Goal: Find specific page/section: Find specific page/section

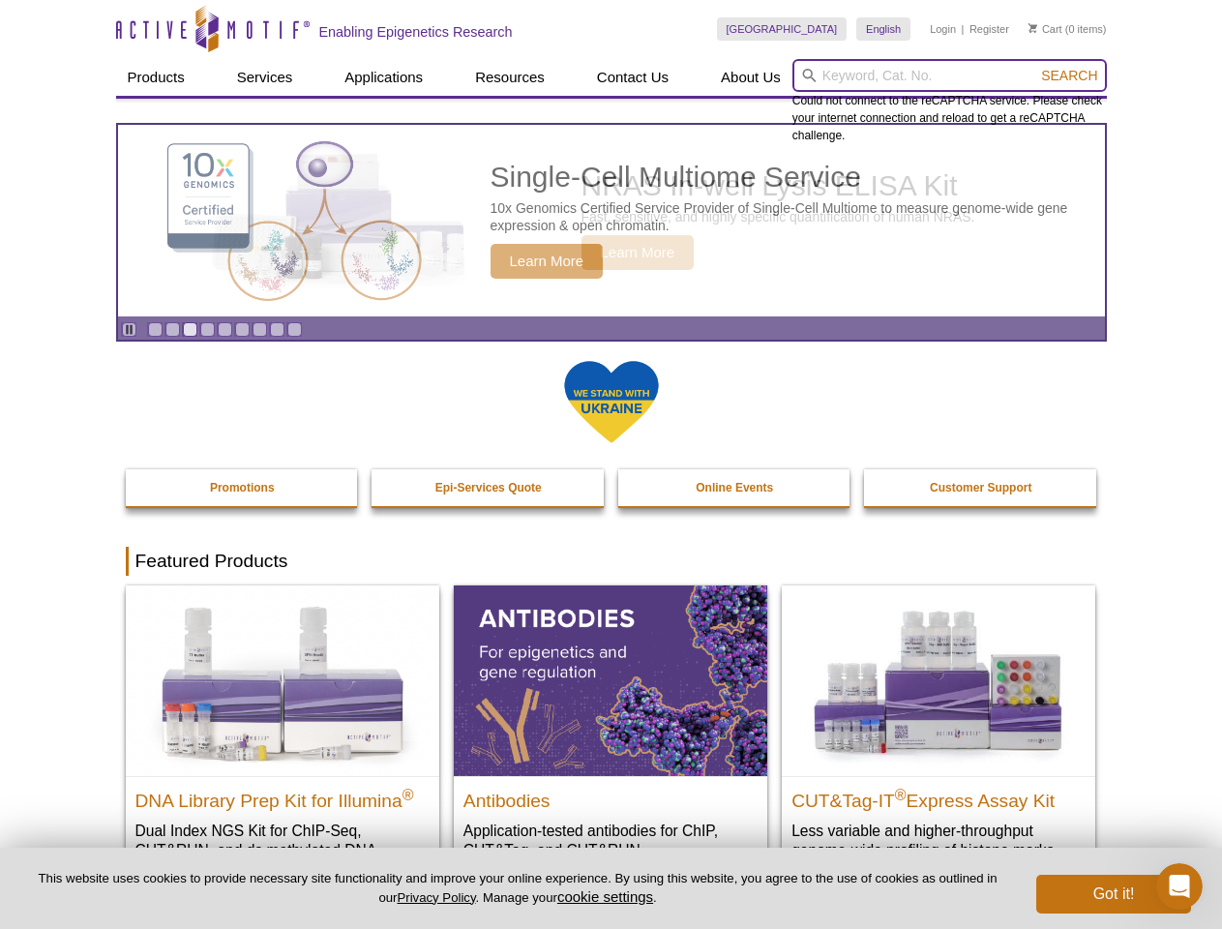
click at [949, 75] on input "search" at bounding box center [950, 75] width 315 height 33
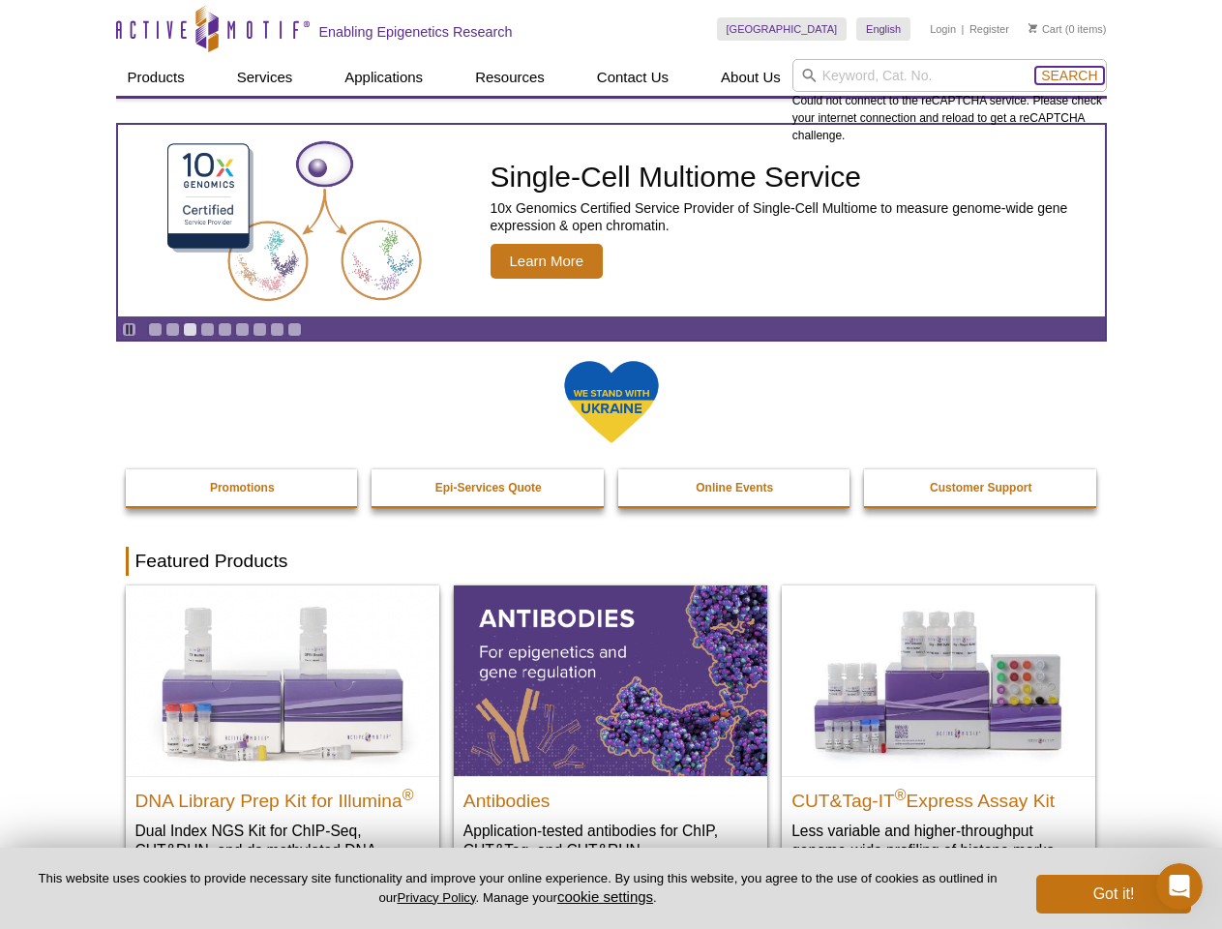
click at [1069, 75] on span "Search" at bounding box center [1069, 75] width 56 height 15
click at [129, 329] on icon "Pause" at bounding box center [129, 329] width 13 height 13
click at [155, 329] on link "Go to slide 1" at bounding box center [155, 329] width 15 height 15
click at [172, 329] on link "Go to slide 2" at bounding box center [173, 329] width 15 height 15
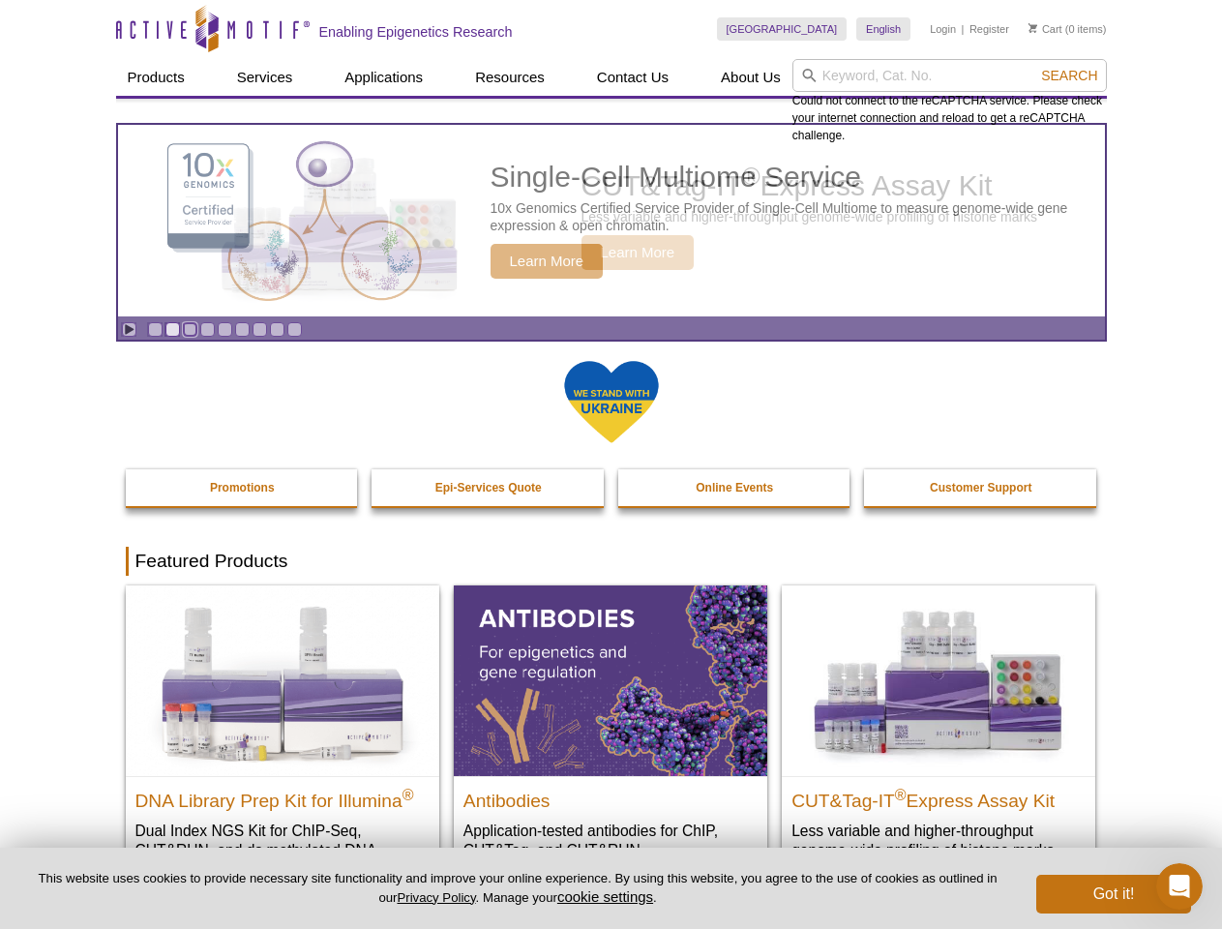
click at [190, 329] on link "Go to slide 3" at bounding box center [190, 329] width 15 height 15
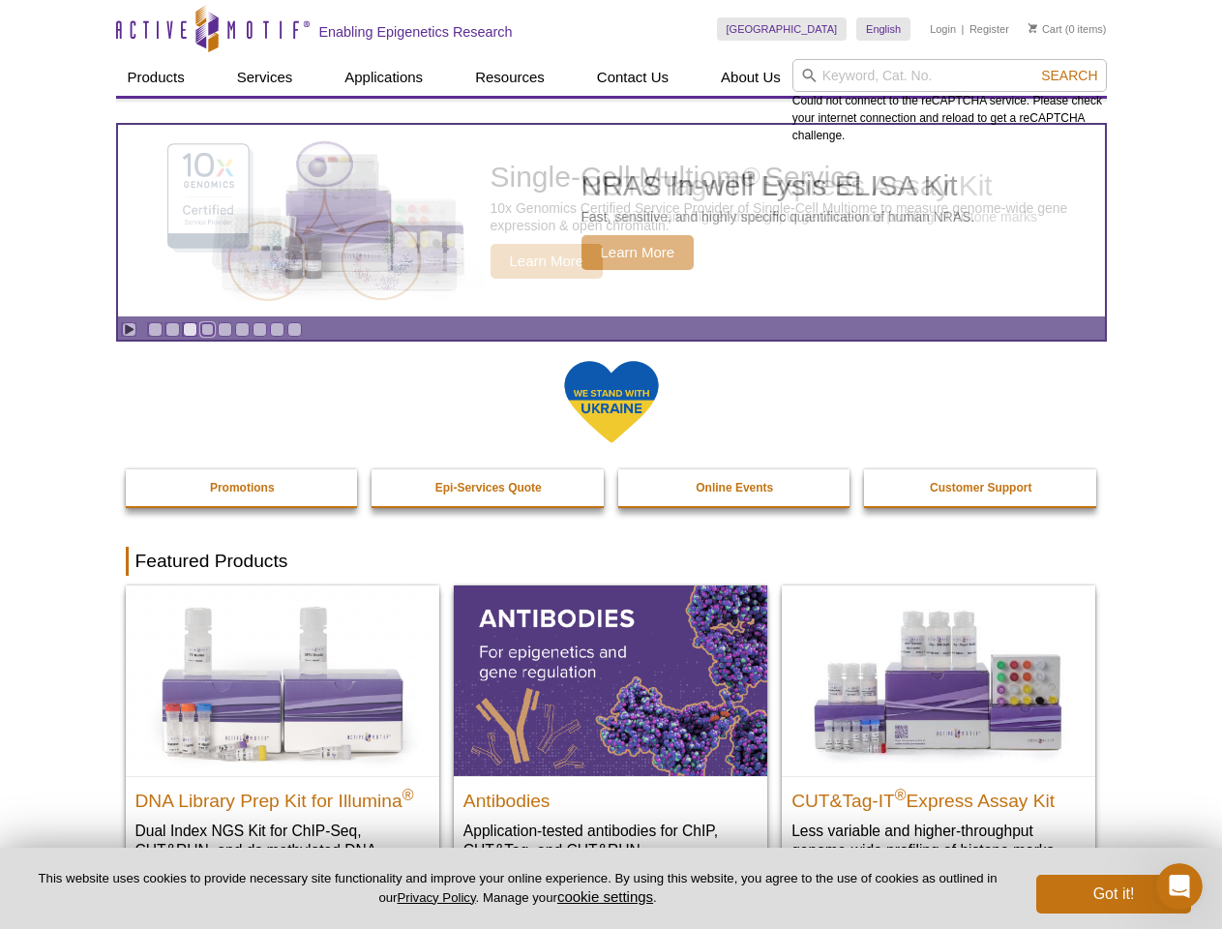
click at [207, 329] on link "Go to slide 4" at bounding box center [207, 329] width 15 height 15
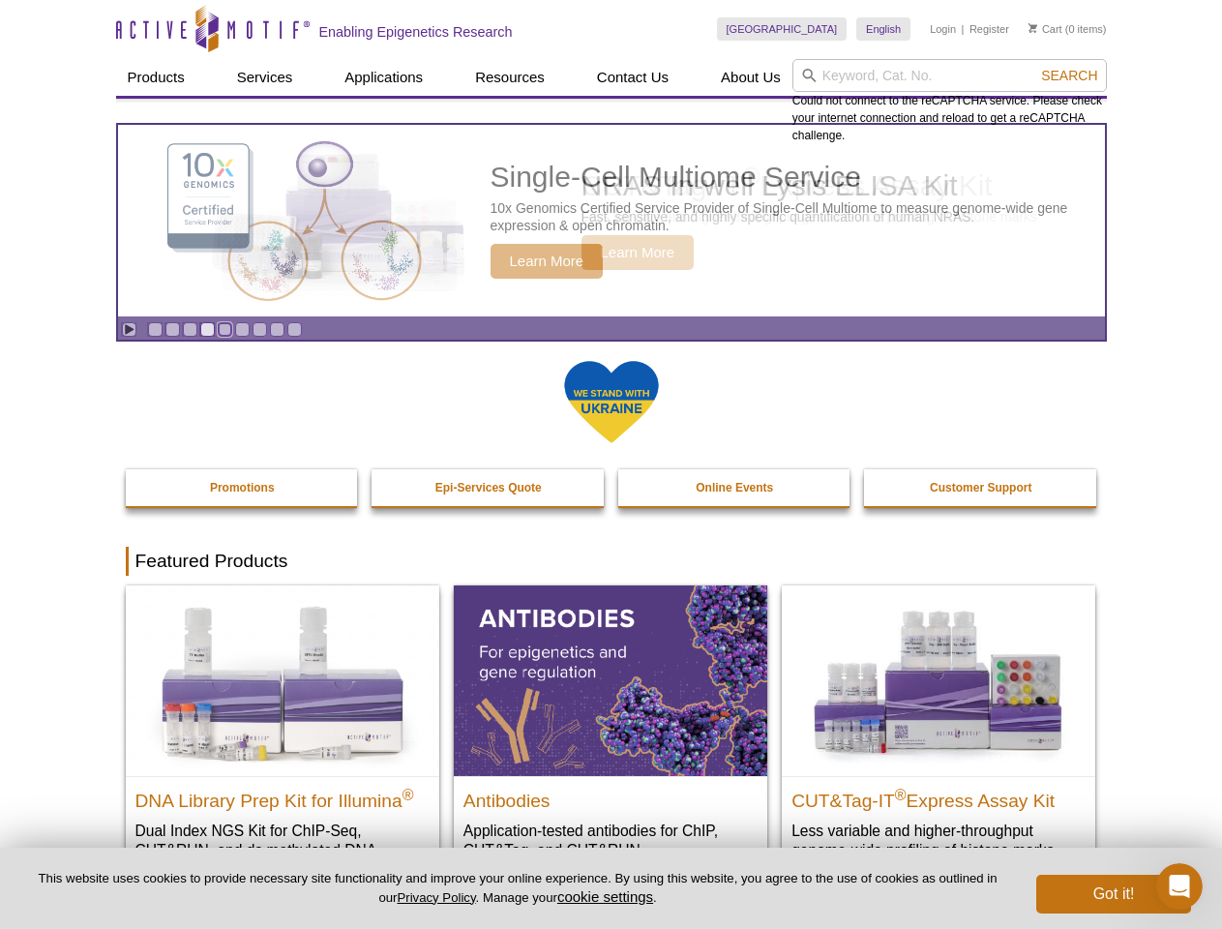
click at [225, 329] on link "Go to slide 5" at bounding box center [225, 329] width 15 height 15
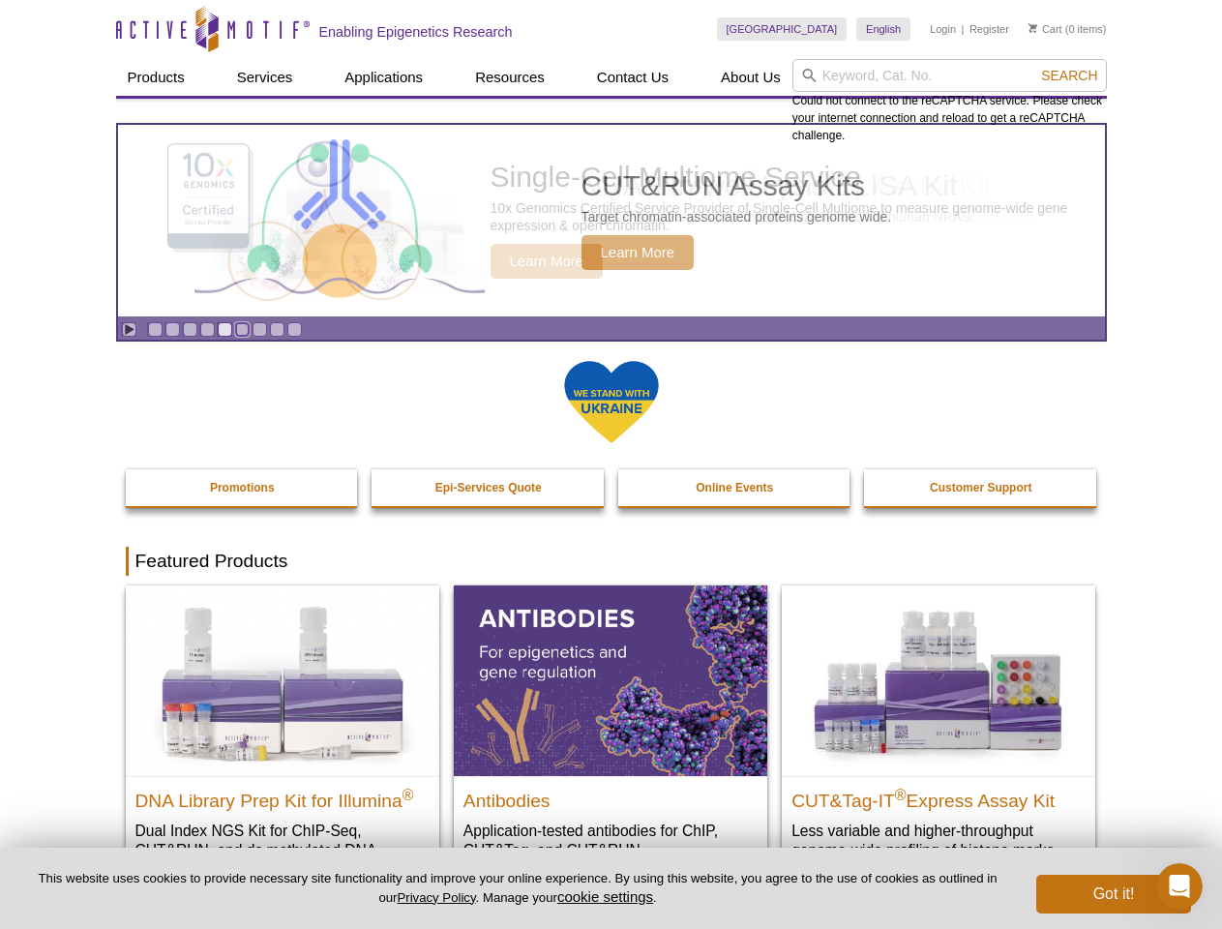
click at [242, 329] on link "Go to slide 6" at bounding box center [242, 329] width 15 height 15
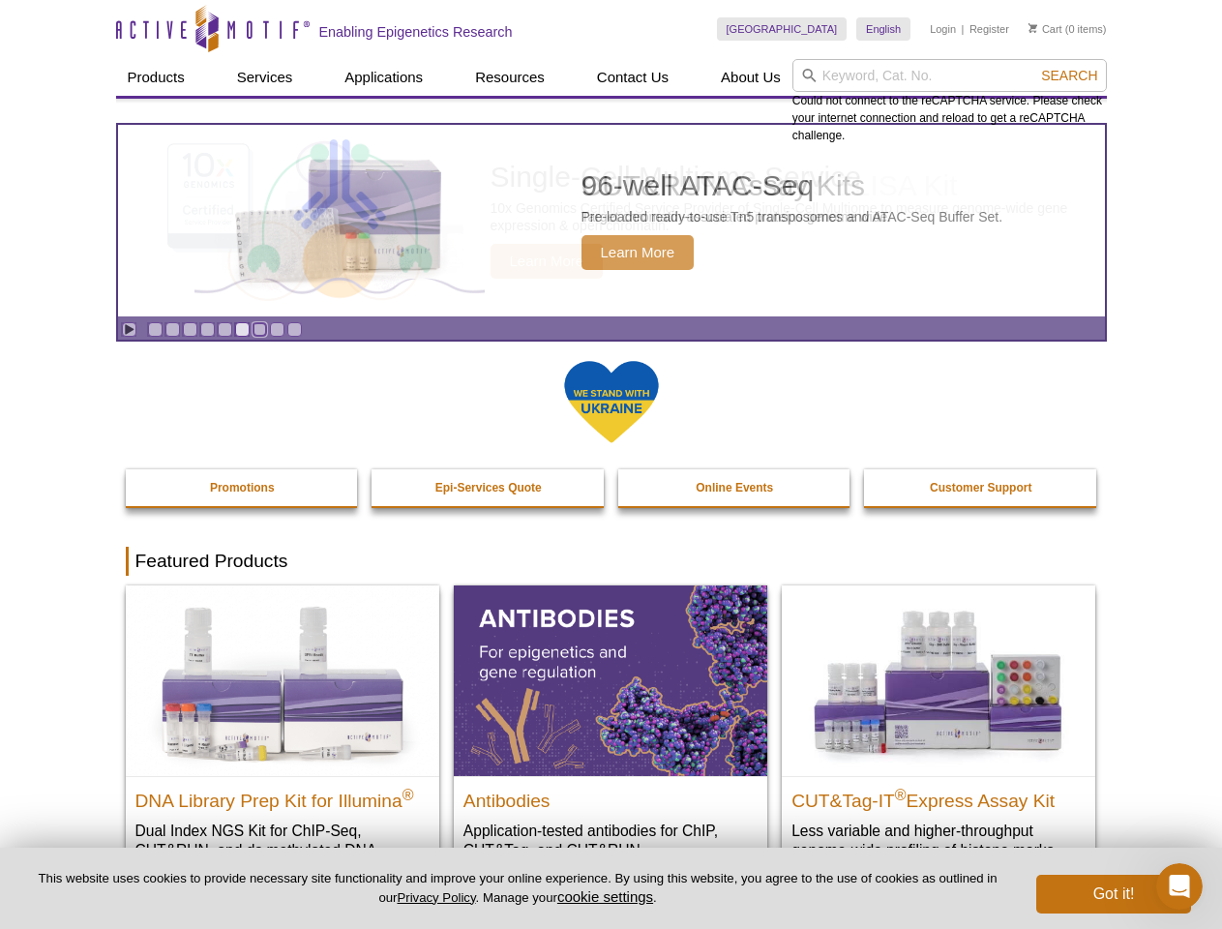
click at [259, 329] on link "Go to slide 7" at bounding box center [260, 329] width 15 height 15
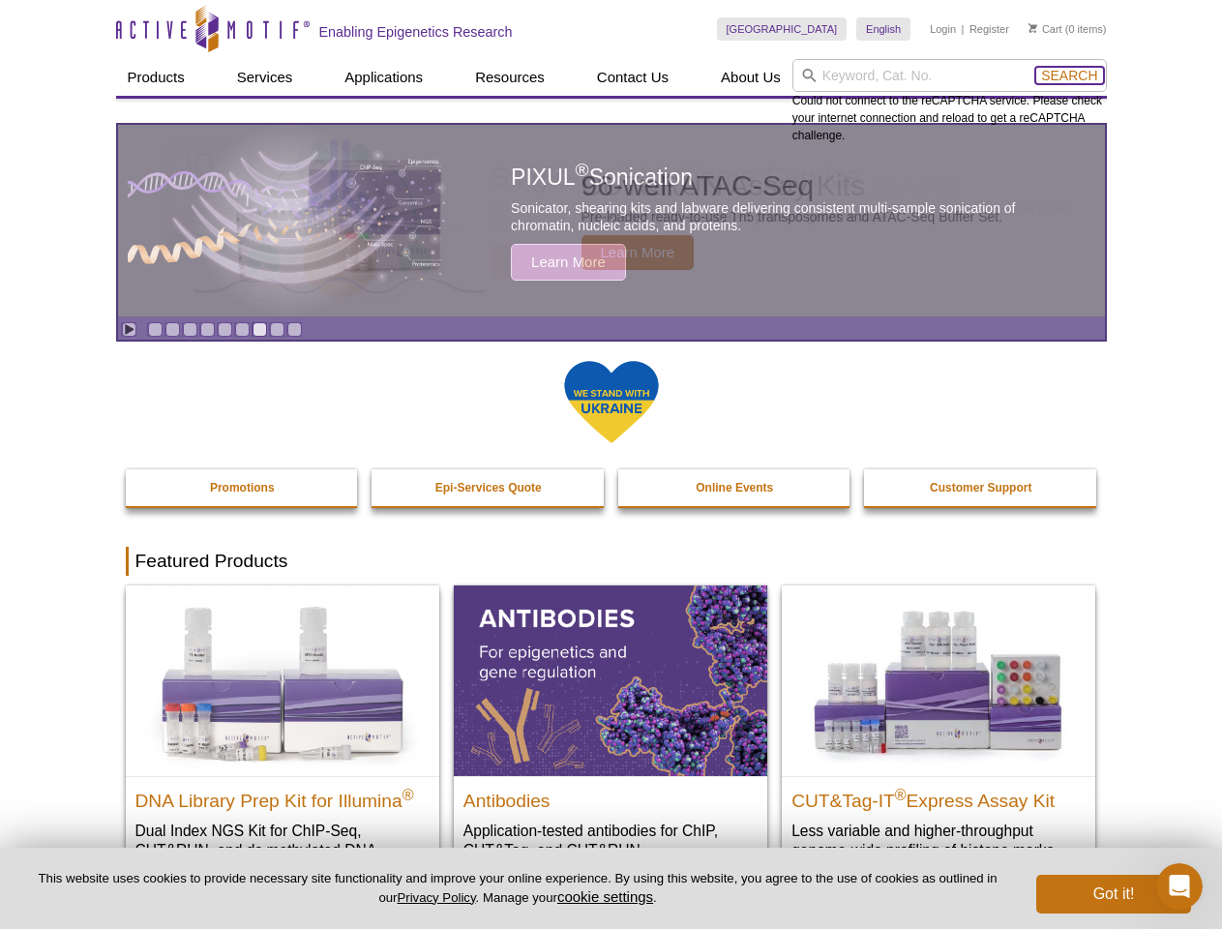
click at [1069, 75] on span "Search" at bounding box center [1069, 75] width 56 height 15
